Goal: Information Seeking & Learning: Stay updated

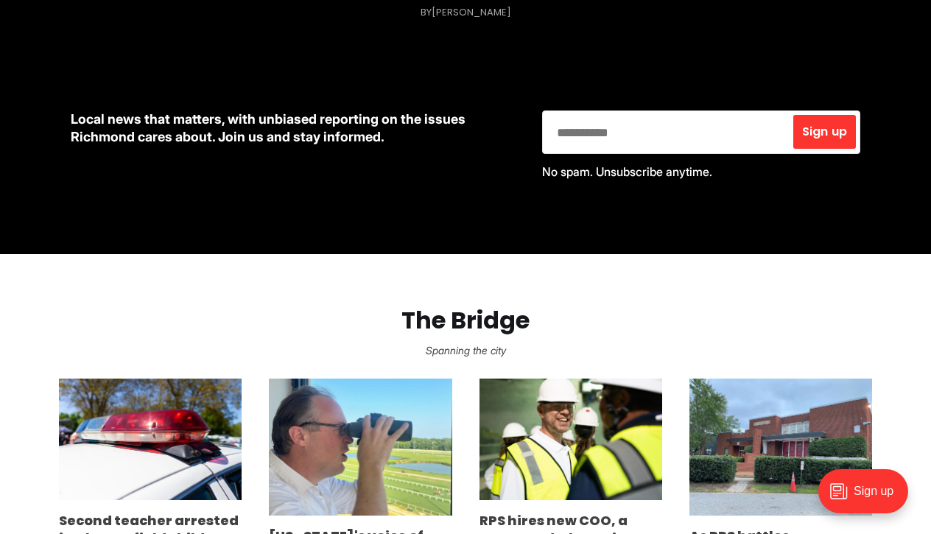
scroll to position [595, 0]
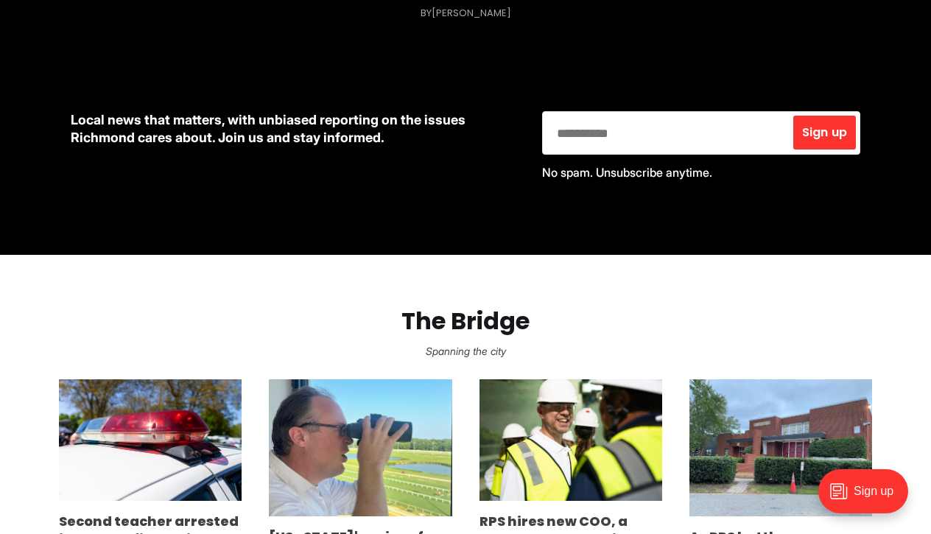
click at [718, 129] on input "email" at bounding box center [667, 133] width 244 height 38
type input "**********"
click at [809, 133] on span "Sign up" at bounding box center [824, 133] width 45 height 12
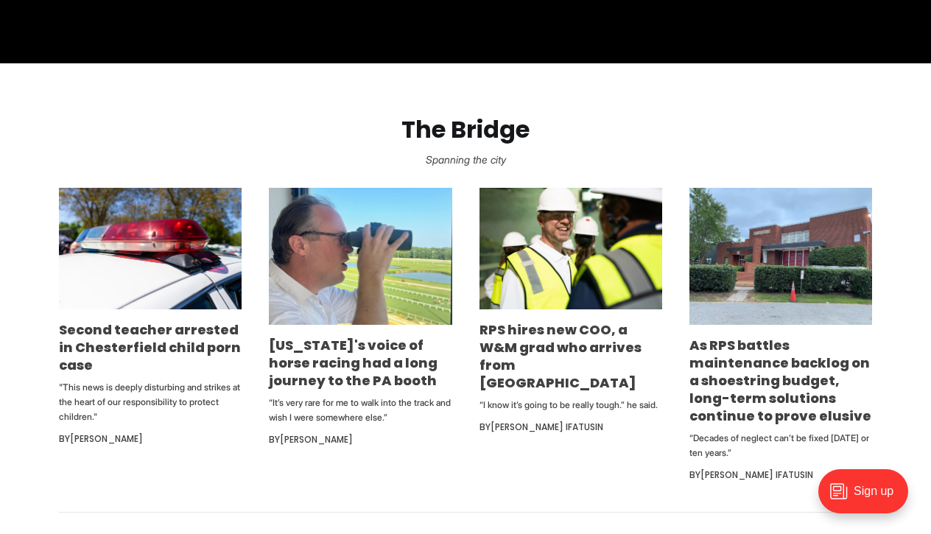
scroll to position [789, 0]
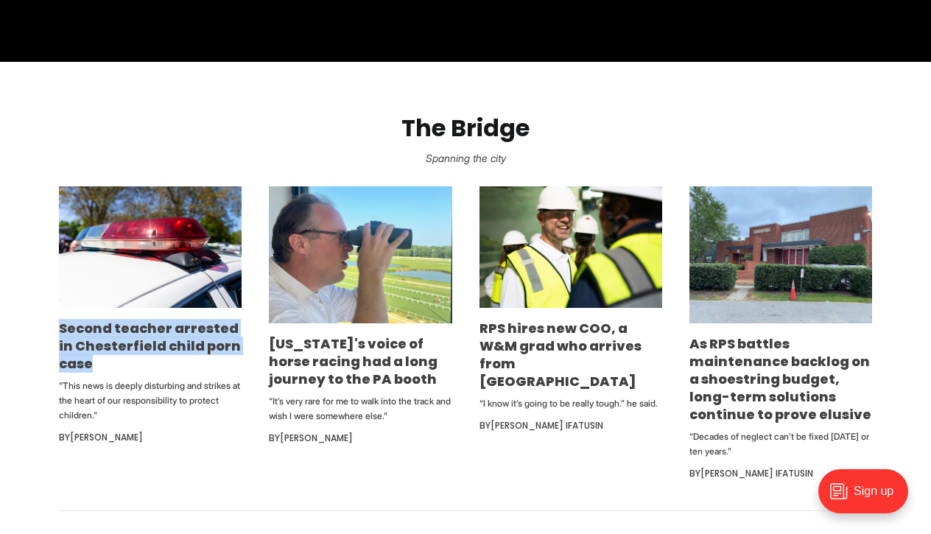
drag, startPoint x: 136, startPoint y: 370, endPoint x: 29, endPoint y: 334, distance: 111.8
click at [29, 334] on section "The Bridge Spanning the city Second teacher arrested in Chesterfield child porn…" at bounding box center [465, 286] width 931 height 449
click at [75, 362] on link "Second teacher arrested in Chesterfield child porn case" at bounding box center [150, 346] width 182 height 54
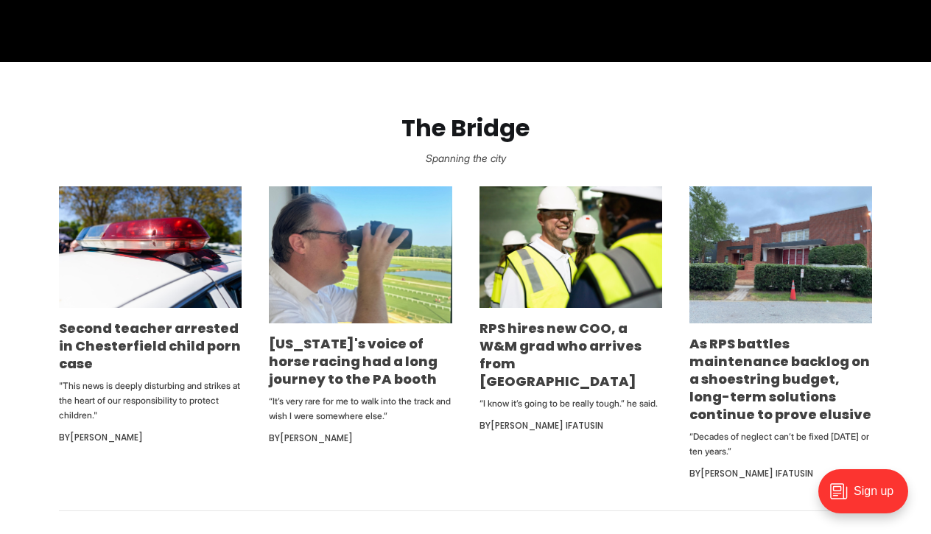
click at [247, 150] on p "Spanning the city" at bounding box center [466, 158] width 884 height 21
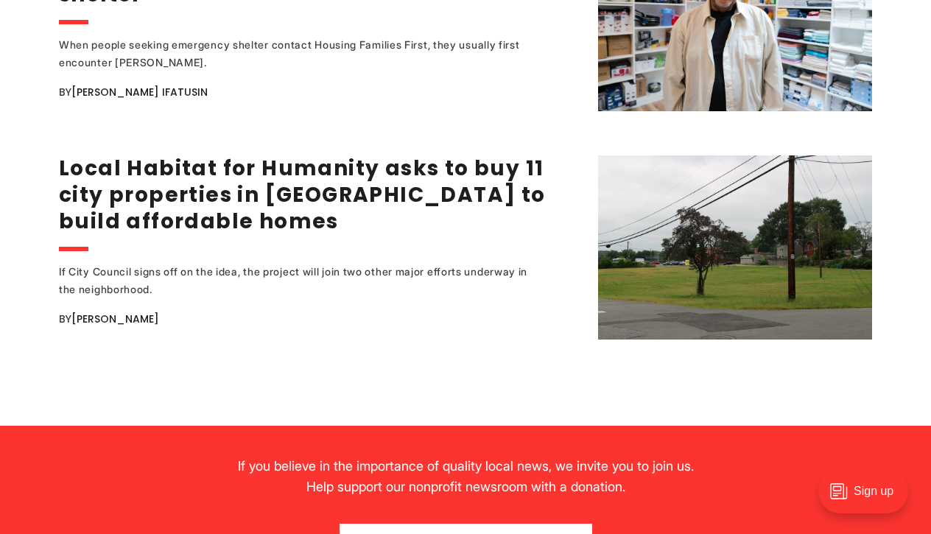
scroll to position [2966, 0]
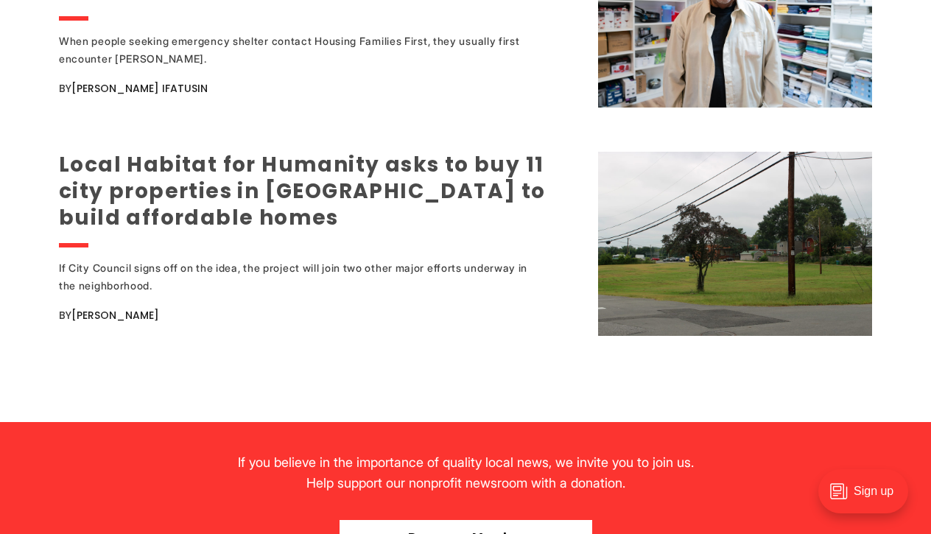
click at [258, 194] on link "Local Habitat for Humanity asks to buy 11 city properties in Northside to build…" at bounding box center [302, 191] width 487 height 82
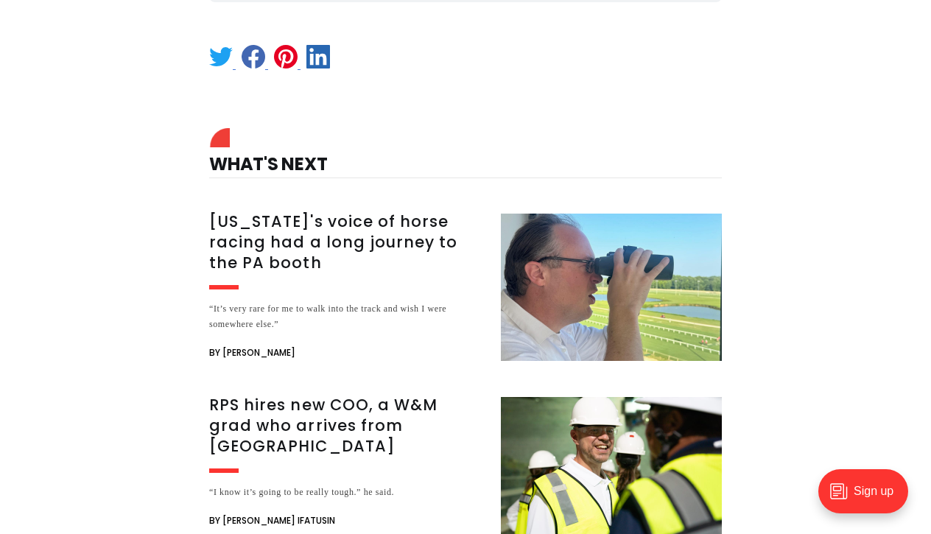
scroll to position [1209, 0]
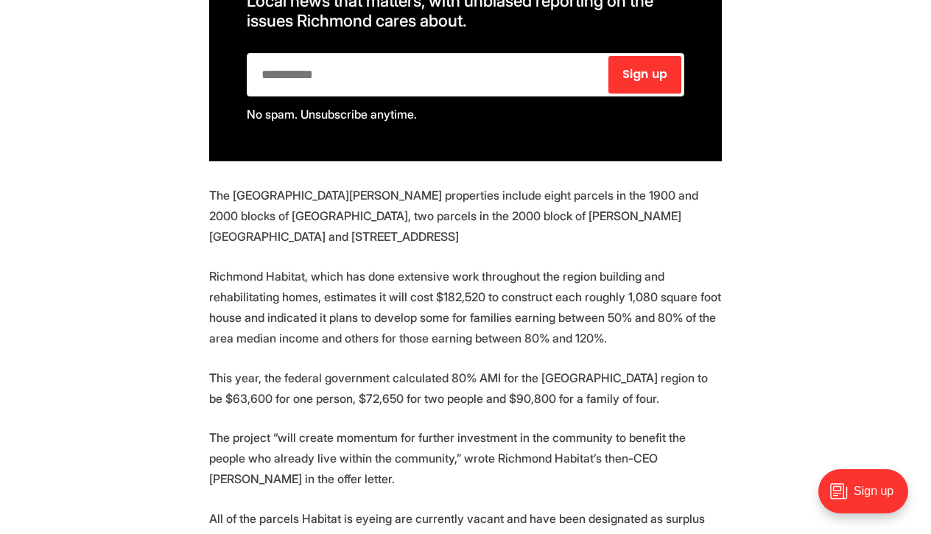
scroll to position [1200, 0]
